Goal: Navigation & Orientation: Find specific page/section

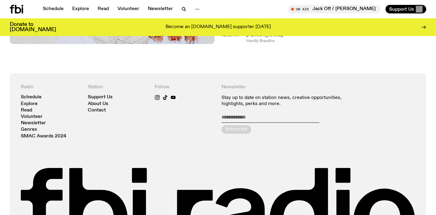
scroll to position [451, 0]
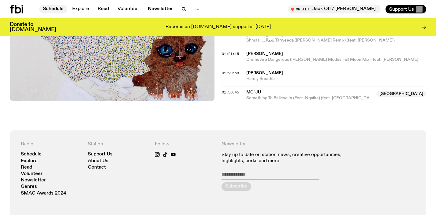
click at [59, 9] on link "Schedule" at bounding box center [53, 9] width 28 height 9
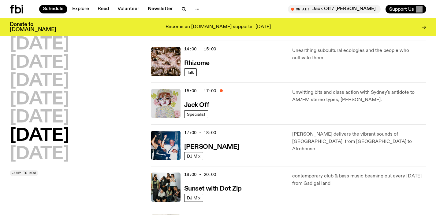
scroll to position [264, 0]
click at [201, 102] on h3 "Jack Off" at bounding box center [196, 105] width 25 height 6
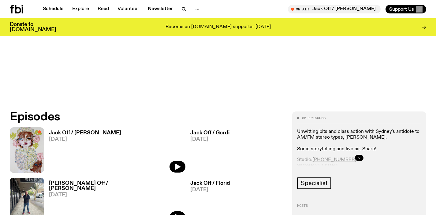
scroll to position [220, 0]
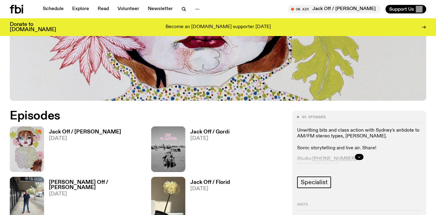
click at [90, 131] on h3 "Jack Off / [PERSON_NAME]" at bounding box center [85, 132] width 72 height 5
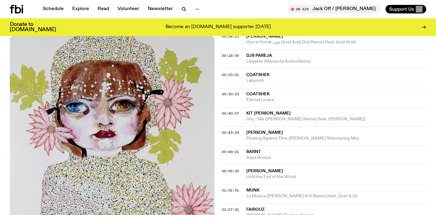
scroll to position [208, 0]
